Goal: Information Seeking & Learning: Learn about a topic

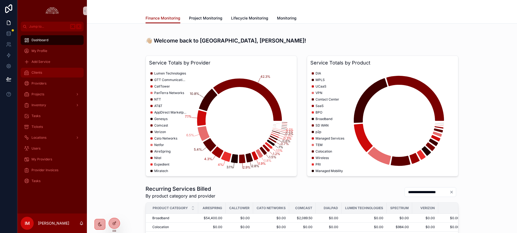
click at [45, 74] on div "Clients" at bounding box center [52, 72] width 56 height 9
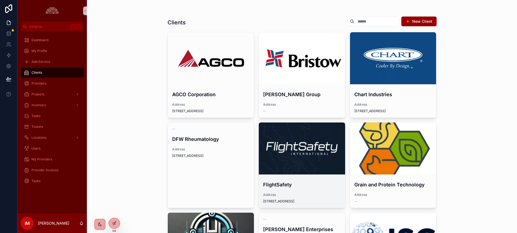
click at [295, 148] on div "scrollable content" at bounding box center [302, 148] width 86 height 7
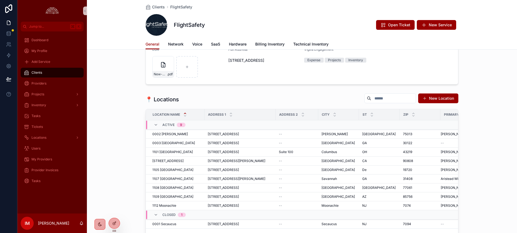
scroll to position [38, 0]
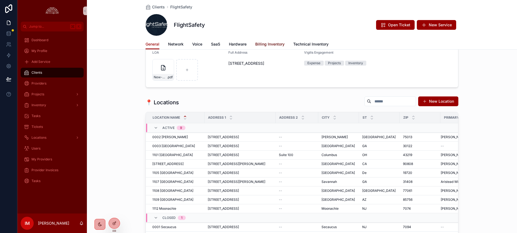
click at [268, 47] on link "Billing Inventory" at bounding box center [269, 44] width 29 height 11
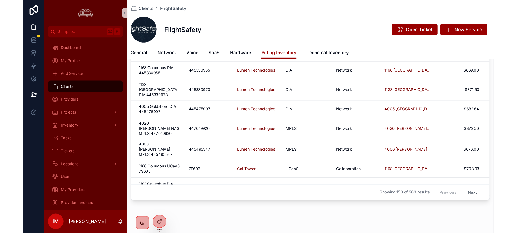
scroll to position [933, 0]
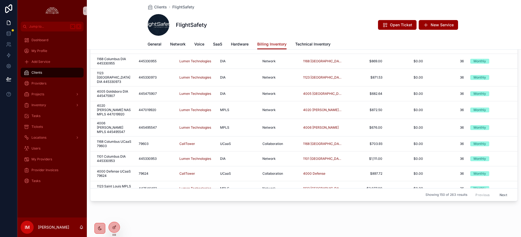
scroll to position [930, 0]
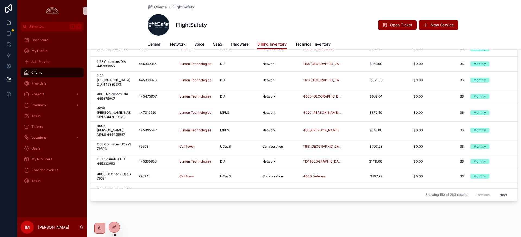
click at [467, 13] on div "Clients FlightSafety FlightSafety Open Ticket New Service Billing Inventory Gen…" at bounding box center [304, 25] width 434 height 50
click at [448, 219] on div "Clients FlightSafety FlightSafety Open Ticket New Service Billing Inventory Gen…" at bounding box center [304, 92] width 434 height 291
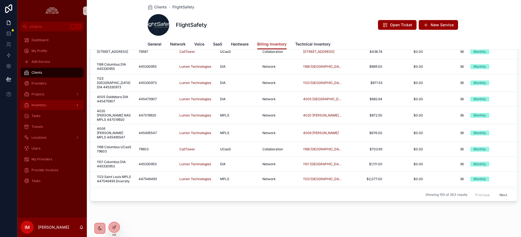
click at [43, 104] on span "Inventory" at bounding box center [38, 105] width 15 height 4
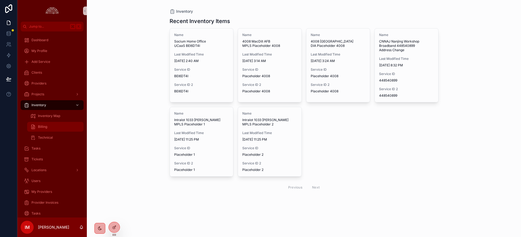
click at [43, 129] on div "Billing" at bounding box center [55, 127] width 50 height 9
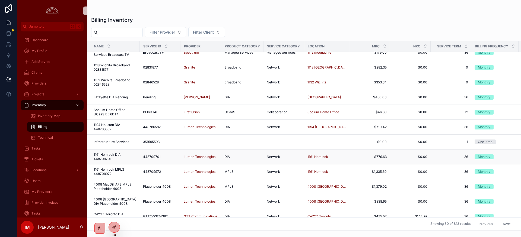
scroll to position [7, 0]
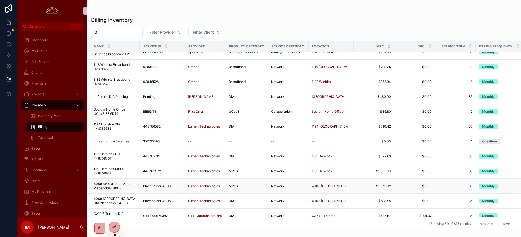
click at [107, 185] on span "4008 MacDill AFB MPLS Placeholder 4008" at bounding box center [115, 186] width 43 height 9
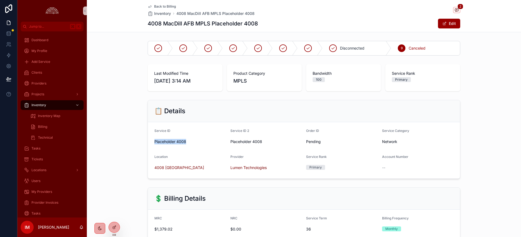
drag, startPoint x: 167, startPoint y: 141, endPoint x: 154, endPoint y: 140, distance: 13.3
click at [154, 140] on form "Service ID Placeholder 4008 Service ID 2 Placeholder 4008 Order ID Pending Serv…" at bounding box center [304, 150] width 312 height 56
click at [149, 142] on form "Service ID Placeholder 4008 Service ID 2 Placeholder 4008 Order ID Pending Serv…" at bounding box center [304, 150] width 312 height 56
drag, startPoint x: 154, startPoint y: 142, endPoint x: 271, endPoint y: 144, distance: 117.8
click at [271, 144] on form "Service ID Placeholder 4008 Service ID 2 Placeholder 4008 Order ID Pending Serv…" at bounding box center [304, 150] width 312 height 56
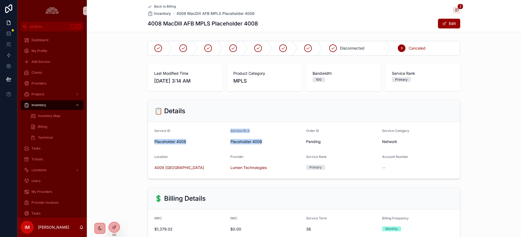
click at [272, 145] on div "Placeholder 4008" at bounding box center [266, 142] width 72 height 9
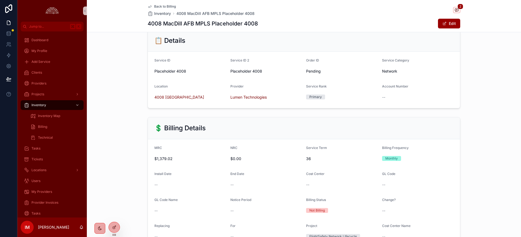
scroll to position [70, 0]
drag, startPoint x: 269, startPoint y: 72, endPoint x: 151, endPoint y: 60, distance: 118.4
click at [151, 60] on form "Service ID Placeholder 4008 Service ID 2 Placeholder 4008 Order ID Pending Serv…" at bounding box center [304, 80] width 312 height 56
click at [183, 77] on form "Service ID Placeholder 4008 Service ID 2 Placeholder 4008 Order ID Pending Serv…" at bounding box center [304, 80] width 312 height 56
drag, startPoint x: 154, startPoint y: 59, endPoint x: 266, endPoint y: 74, distance: 112.8
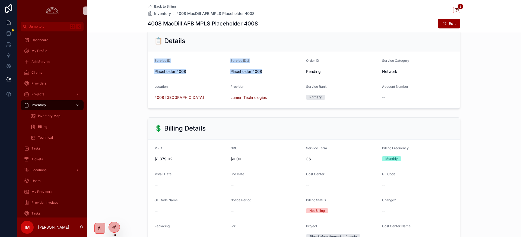
click at [266, 74] on form "Service ID Placeholder 4008 Service ID 2 Placeholder 4008 Order ID Pending Serv…" at bounding box center [304, 80] width 312 height 56
click at [266, 75] on div "Placeholder 4008" at bounding box center [266, 71] width 72 height 9
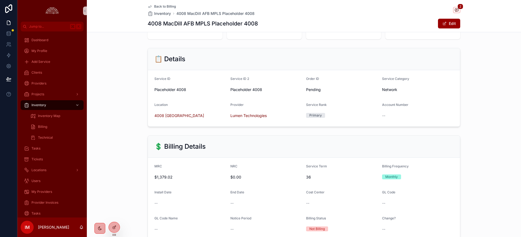
scroll to position [51, 0]
click at [458, 9] on icon "scrollable content" at bounding box center [456, 9] width 3 height 3
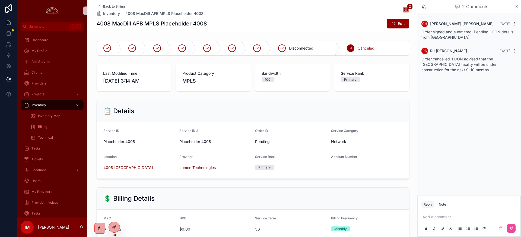
click at [113, 3] on div "Back to Billing Inventory 4008 MacDill AFB MPLS Placeholder 4008 2 4008 MacDill…" at bounding box center [253, 16] width 313 height 32
click at [114, 6] on span "Back to Billing" at bounding box center [114, 6] width 22 height 4
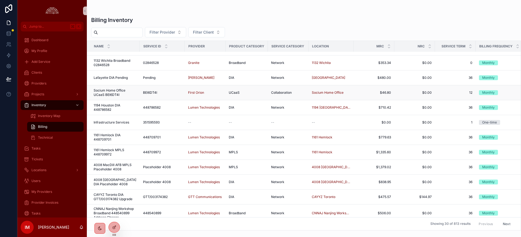
scroll to position [25, 0]
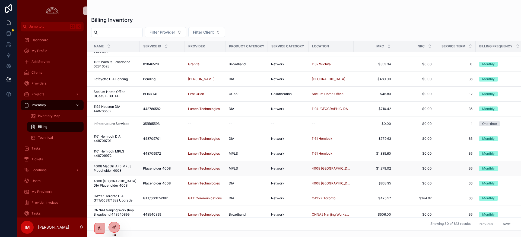
click at [108, 168] on span "4008 MacDill AFB MPLS Placeholder 4008" at bounding box center [115, 168] width 43 height 9
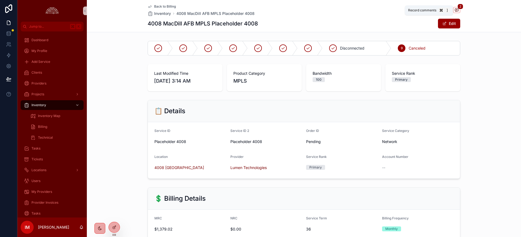
click at [459, 11] on span "scrollable content" at bounding box center [456, 10] width 7 height 6
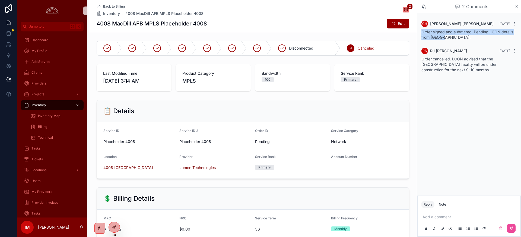
drag, startPoint x: 458, startPoint y: 38, endPoint x: 421, endPoint y: 31, distance: 38.5
click at [421, 31] on div "CH Cassaundra Hancock 20 days ago Order signed and submitted. Pending LCON deta…" at bounding box center [469, 30] width 102 height 26
click at [496, 61] on span "Order cancelled. LCON advised that the SIM Site facility will be under construc…" at bounding box center [458, 64] width 75 height 15
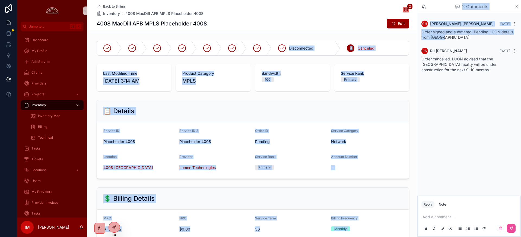
drag, startPoint x: 453, startPoint y: 36, endPoint x: 415, endPoint y: 32, distance: 38.4
click at [415, 32] on div "Jump to... K Dashboard My Profile Add Service Clients Providers Projects Invent…" at bounding box center [269, 118] width 504 height 237
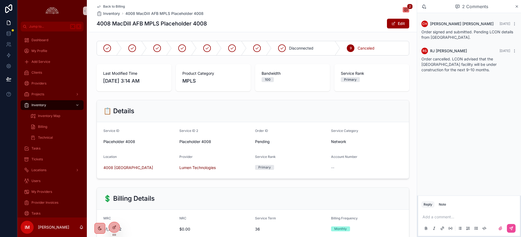
click at [439, 40] on div "Order signed and submitted. Pending LCON details from Wayne." at bounding box center [468, 34] width 95 height 11
drag, startPoint x: 422, startPoint y: 59, endPoint x: 447, endPoint y: 68, distance: 26.6
click at [447, 68] on div "Order cancelled. LCON advised that the SIM Site facility will be under construc…" at bounding box center [468, 64] width 95 height 16
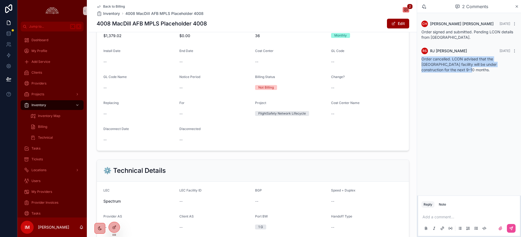
scroll to position [193, 0]
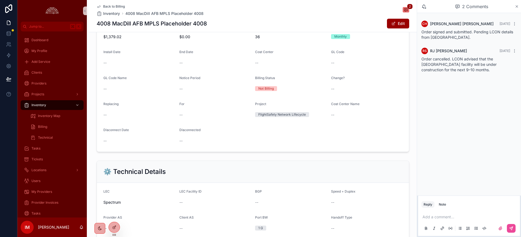
click at [516, 7] on icon "scrollable content" at bounding box center [517, 6] width 4 height 4
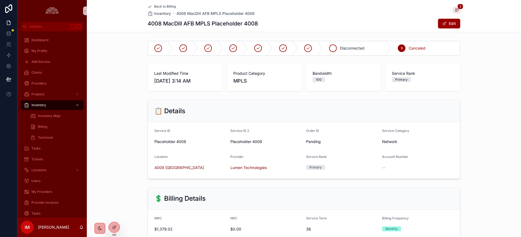
click at [345, 52] on div "Disconnected" at bounding box center [357, 48] width 69 height 14
click at [426, 55] on div "9 Canceled" at bounding box center [433, 48] width 54 height 14
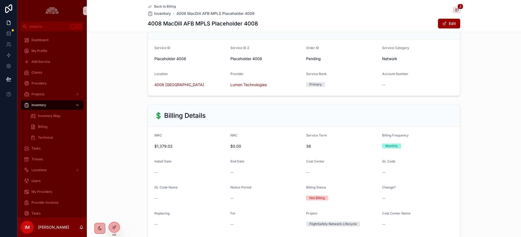
scroll to position [86, 0]
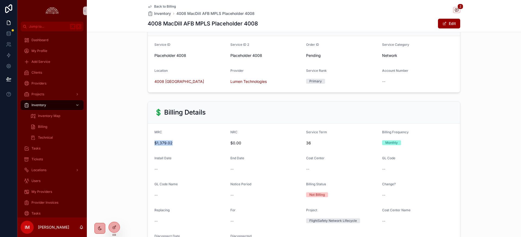
drag, startPoint x: 172, startPoint y: 142, endPoint x: 157, endPoint y: 151, distance: 17.6
click at [145, 142] on div "💲 Billing Details MRC $1,379.02 NRC $0.00 Service Term 36 Billing Frequency Mon…" at bounding box center [304, 179] width 434 height 161
click at [167, 151] on form "MRC $1,379.02 NRC $0.00 Service Term 36 Billing Frequency Monthly Install Date …" at bounding box center [304, 191] width 312 height 135
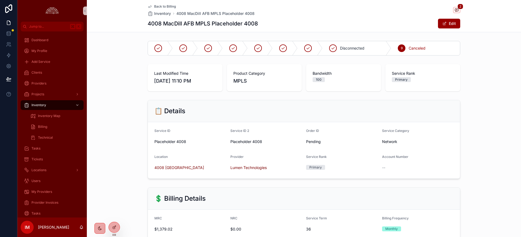
scroll to position [2, 0]
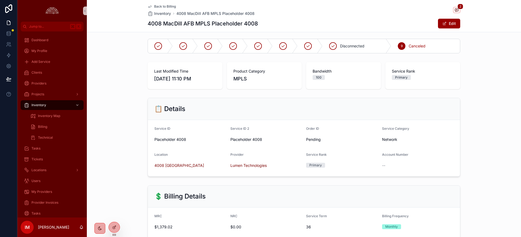
click at [163, 7] on span "Back to Billing" at bounding box center [165, 6] width 22 height 4
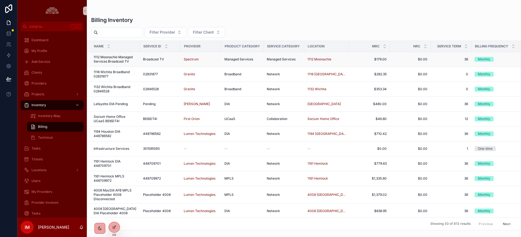
click at [118, 58] on span "1112 Moonachie Managed Services Broadcast TV" at bounding box center [115, 59] width 43 height 9
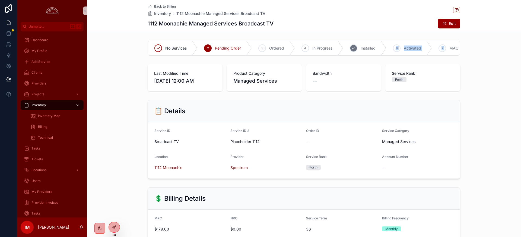
drag, startPoint x: 438, startPoint y: 52, endPoint x: 377, endPoint y: 51, distance: 61.3
click at [377, 50] on div "No Services 2 Pending Order 3 Ordered 4 In Progress 5 Installed 6 Activated 7 M…" at bounding box center [304, 48] width 313 height 15
drag, startPoint x: 382, startPoint y: 62, endPoint x: 437, endPoint y: 64, distance: 55.6
click at [383, 63] on div "Last Modified Time 9/27/2025 12:00 AM Product Category Managed Services Bandwid…" at bounding box center [304, 77] width 434 height 31
click at [486, 68] on div "Last Modified Time 9/27/2025 12:00 AM Product Category Managed Services Bandwid…" at bounding box center [304, 77] width 434 height 31
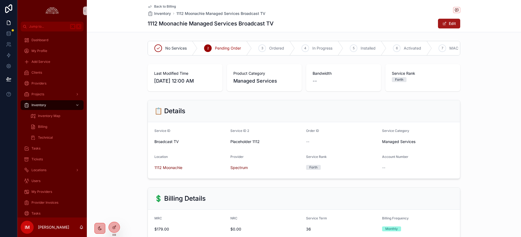
click at [446, 25] on span "scrollable content" at bounding box center [444, 23] width 4 height 4
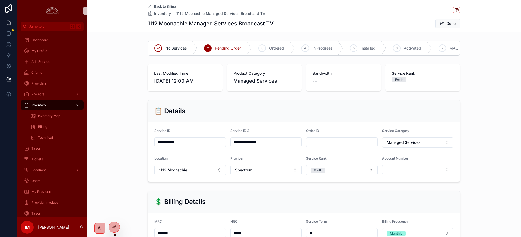
click at [353, 86] on div "Bandwidth --" at bounding box center [343, 77] width 75 height 27
click at [171, 7] on span "Back to Billing" at bounding box center [165, 6] width 22 height 4
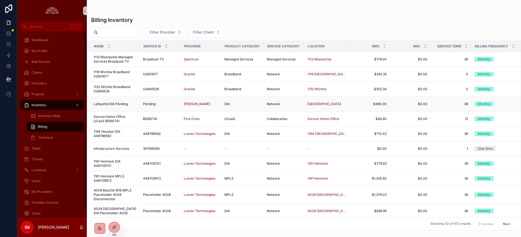
click at [106, 103] on span "Lafayette DIA Pending" at bounding box center [111, 104] width 34 height 4
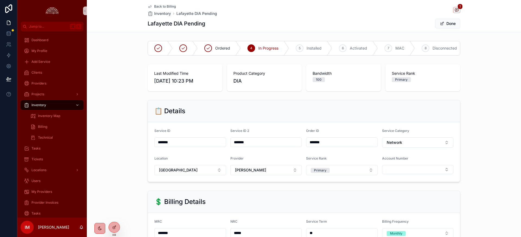
type input "**********"
